Goal: Information Seeking & Learning: Learn about a topic

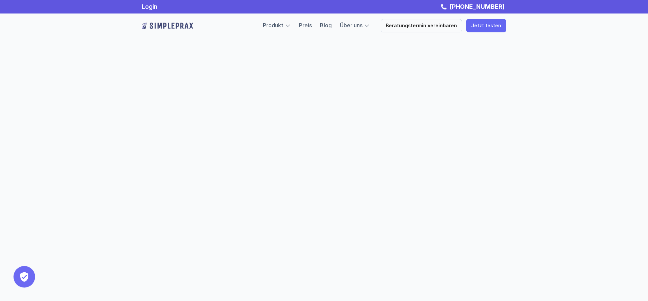
scroll to position [865, 0]
click at [332, 25] on link "Blog" at bounding box center [326, 25] width 12 height 7
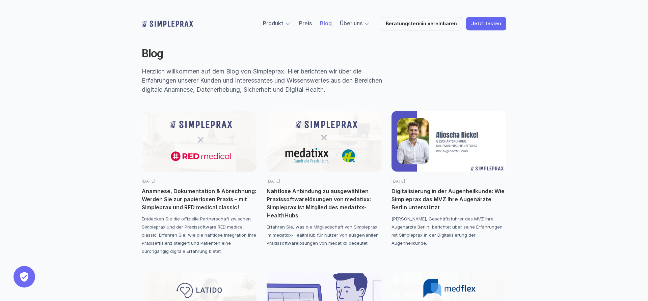
scroll to position [103, 0]
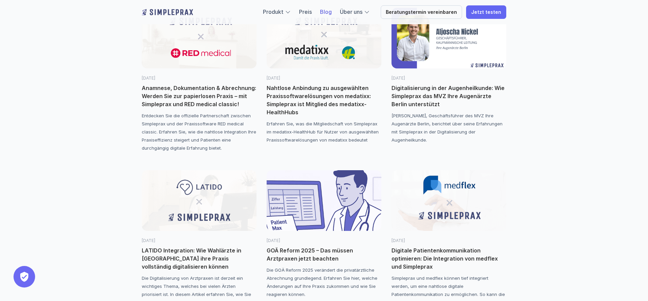
click at [211, 94] on p "Anamnese, Dokumentation & Abrechnung: Werden Sie zur papierlosen Praxis – mit S…" at bounding box center [199, 96] width 115 height 24
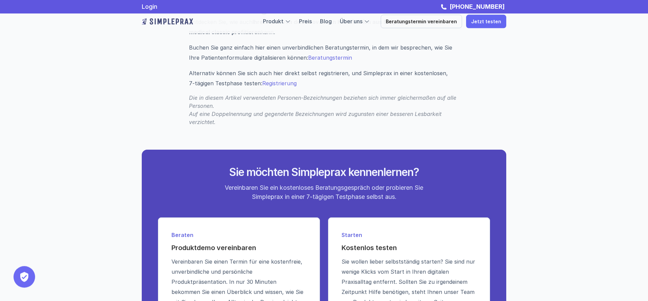
scroll to position [1032, 0]
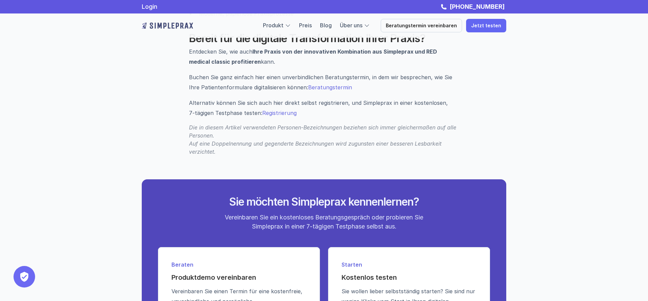
scroll to position [103, 0]
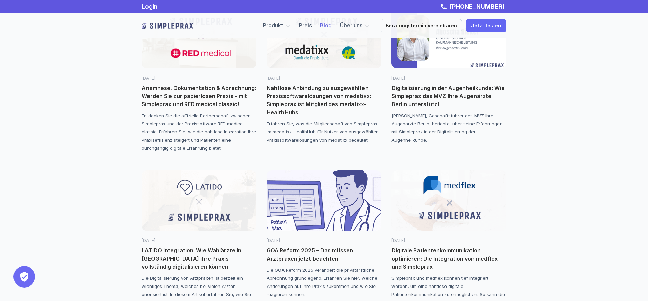
click at [297, 101] on p "Nahtlose Anbindung zu ausgewählten Praxissoftwarelösungen von medatixx: Simplep…" at bounding box center [323, 100] width 115 height 32
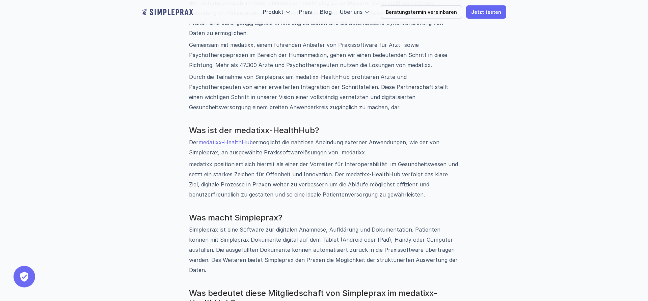
scroll to position [378, 0]
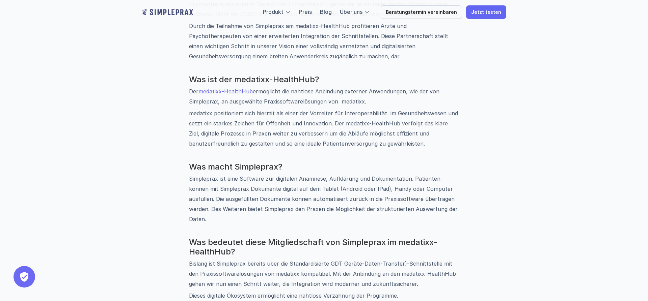
click at [242, 90] on link "medatixx-HealthHub" at bounding box center [225, 91] width 54 height 7
